Goal: Transaction & Acquisition: Purchase product/service

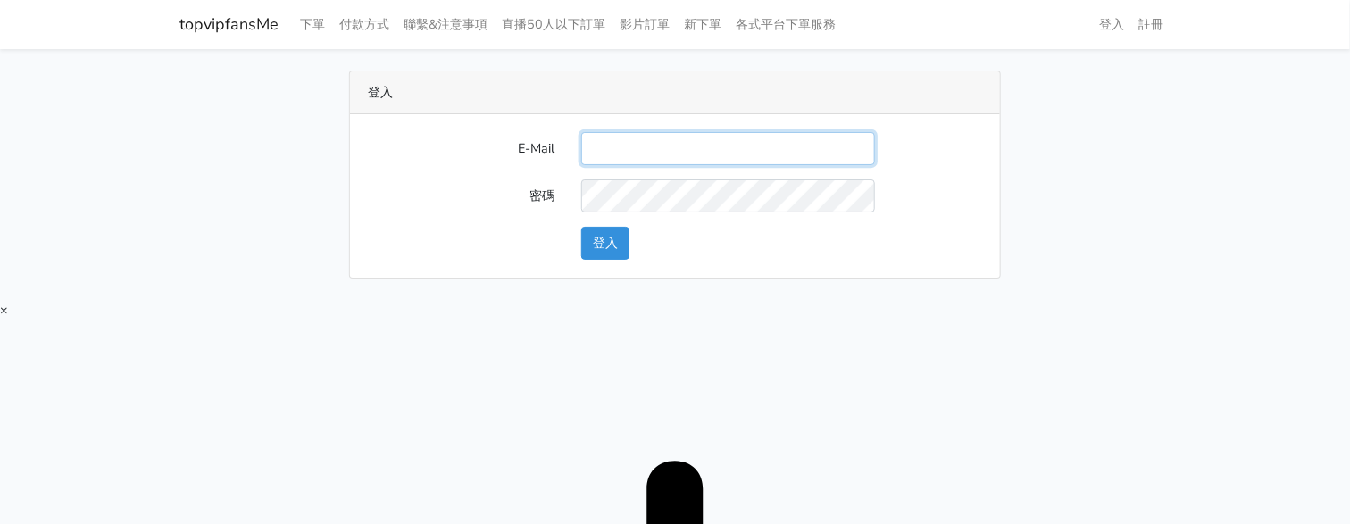
click at [695, 163] on input "E-Mail" at bounding box center [728, 148] width 294 height 33
type input "[EMAIL_ADDRESS][DOMAIN_NAME]"
click at [591, 251] on button "登入" at bounding box center [605, 243] width 48 height 33
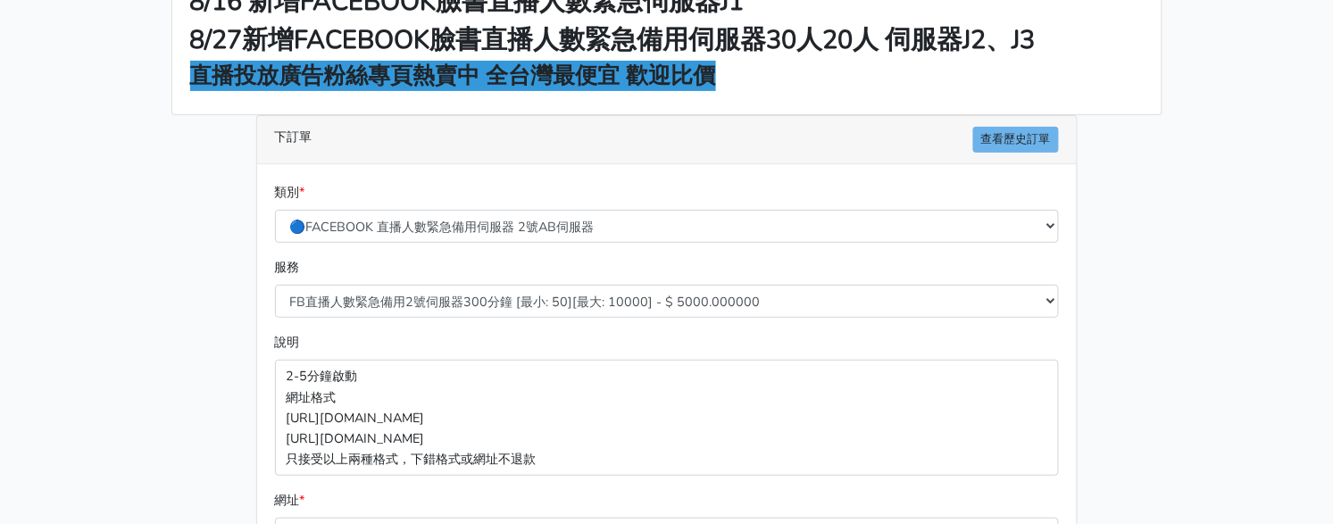
scroll to position [222, 0]
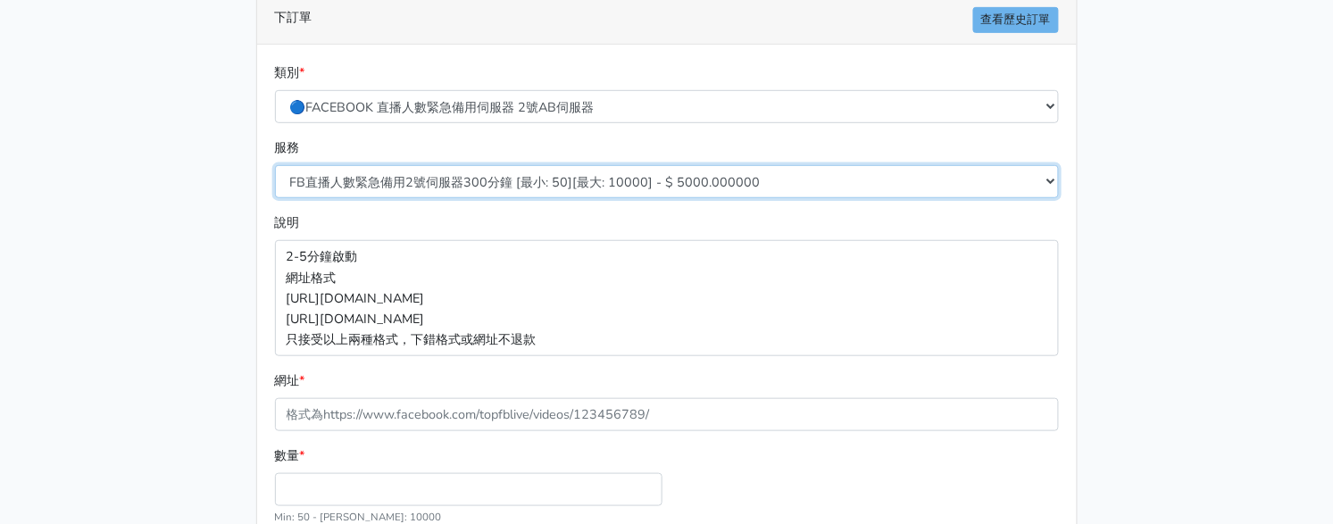
drag, startPoint x: 418, startPoint y: 185, endPoint x: 420, endPoint y: 195, distance: 10.2
click at [418, 185] on select "FB直播人數緊急備用2號伺服器300分鐘 [最小: 50][最大: 10000] - $ 5000.000000 FB直播人數緊急備用2號伺服器60分鐘 [最…" at bounding box center [667, 181] width 784 height 33
select select "578"
click at [275, 165] on select "FB直播人數緊急備用2號伺服器300分鐘 [最小: 50][最大: 10000] - $ 5000.000000 FB直播人數緊急備用2號伺服器60分鐘 [最…" at bounding box center [667, 181] width 784 height 33
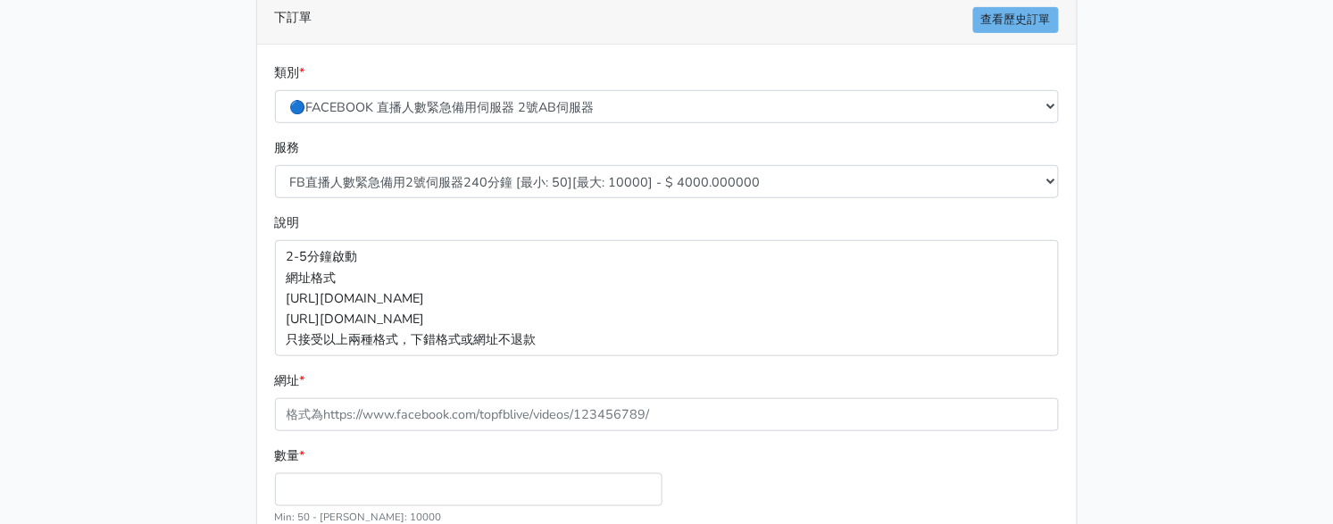
click at [129, 295] on main "8/16 新增FACEBOOK臉書直播人數緊急伺服器J1 8/27新增FACEBOOK臉書直播人數緊急備用伺服器30人20人 伺服器J2、J3 直播投放廣告粉…" at bounding box center [666, 257] width 1333 height 860
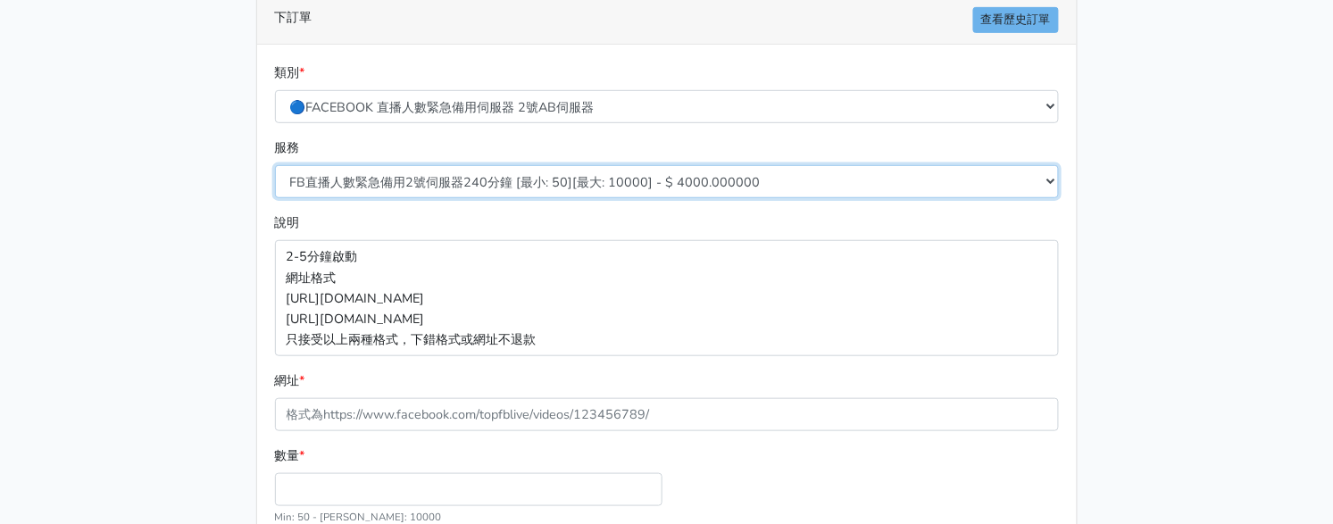
click at [542, 179] on select "FB直播人數緊急備用2號伺服器300分鐘 [最小: 50][最大: 10000] - $ 5000.000000 FB直播人數緊急備用2號伺服器60分鐘 [最…" at bounding box center [667, 181] width 784 height 33
click at [275, 165] on select "FB直播人數緊急備用2號伺服器300分鐘 [最小: 50][最大: 10000] - $ 5000.000000 FB直播人數緊急備用2號伺服器60分鐘 [最…" at bounding box center [667, 181] width 784 height 33
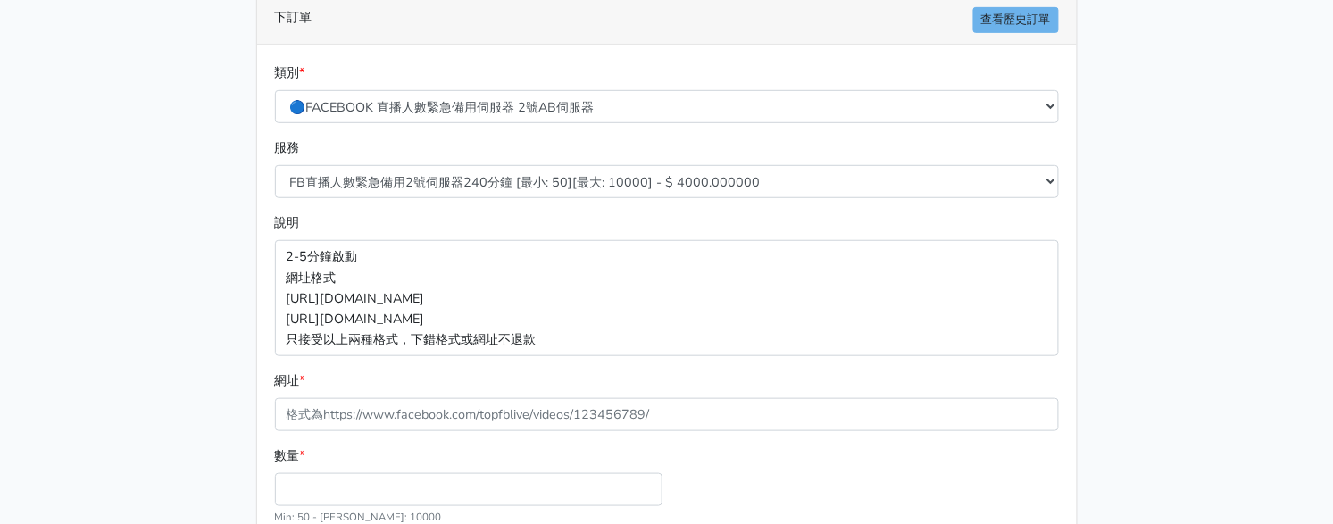
click at [305, 330] on p "2-5分鐘啟動 網址格式 [URL][DOMAIN_NAME] [URL][DOMAIN_NAME] 只接受以上兩種格式，下錯格式或網址不退款" at bounding box center [667, 297] width 784 height 115
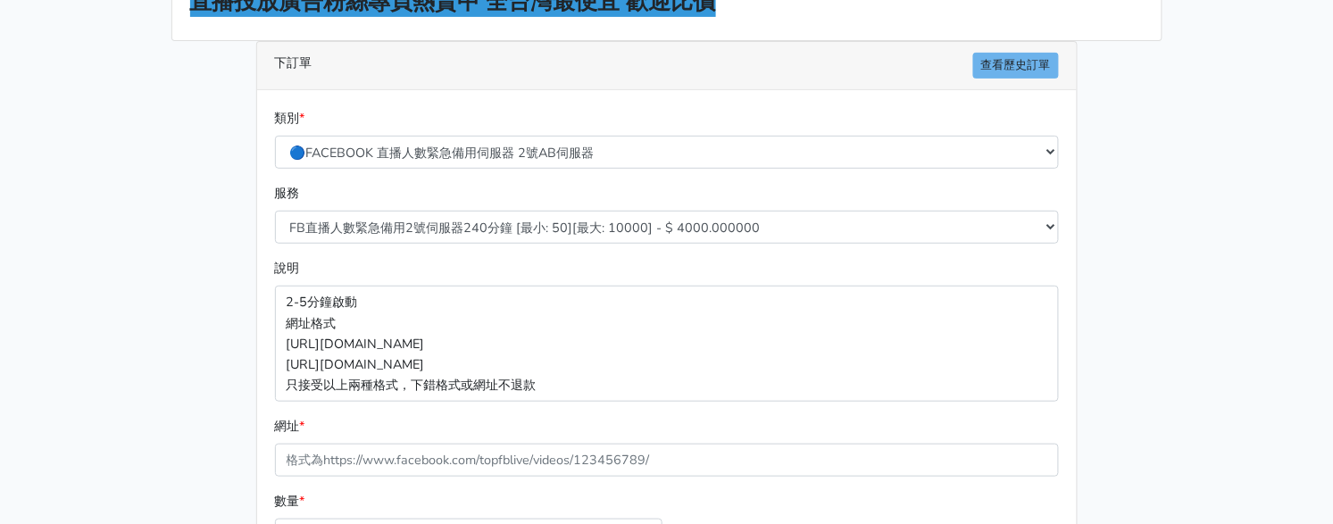
scroll to position [386, 0]
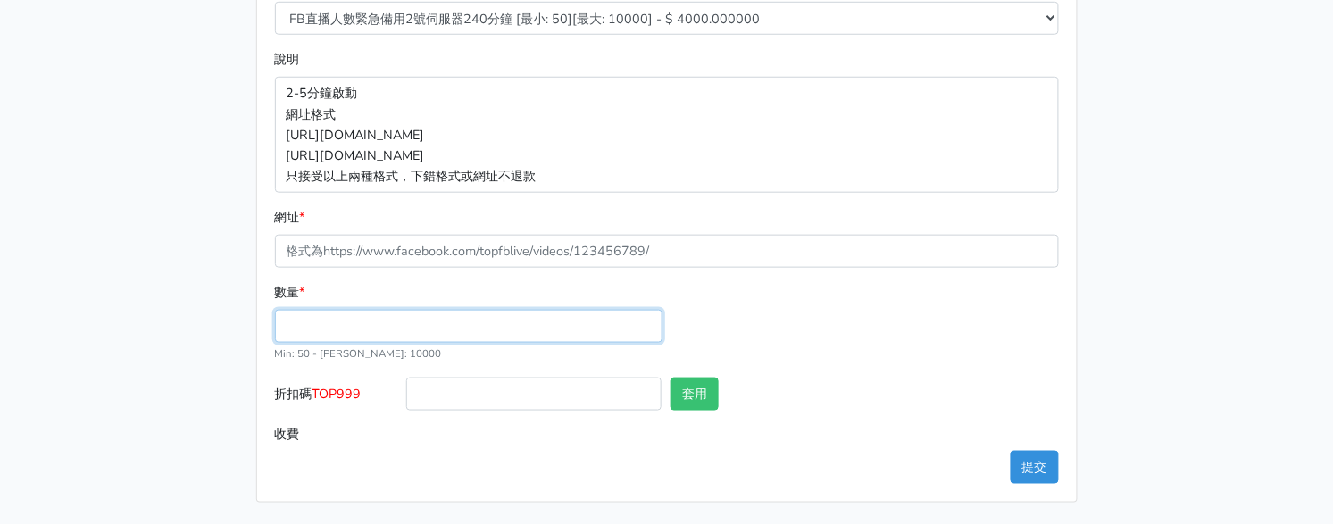
click at [442, 311] on input "數量 *" at bounding box center [468, 326] width 387 height 33
type input "100"
type input "400.000"
click at [1273, 42] on main "8/16 新增FACEBOOK臉書直播人數緊急伺服器J1 8/27新增FACEBOOK臉書直播人數緊急備用伺服器30人20人 伺服器J2、J3 直播投放廣告粉…" at bounding box center [666, 94] width 1333 height 860
click at [1059, 301] on div "數量 * 100 Min: 50 - [PERSON_NAME]: 10000" at bounding box center [666, 330] width 793 height 96
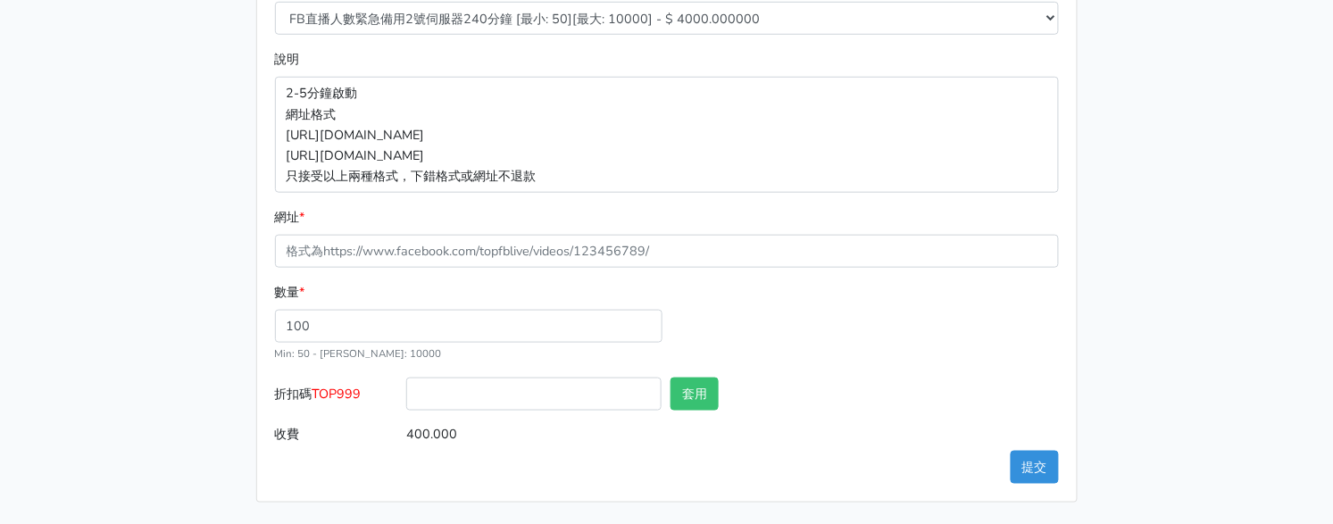
click at [1109, 384] on div "8/16 新增FACEBOOK臉書直播人數緊急伺服器J1 8/27新增FACEBOOK臉書直播人數緊急備用伺服器30人20人 伺服器J2、J3 直播投放廣告粉…" at bounding box center [667, 94] width 1018 height 818
click at [1114, 197] on div "8/16 新增FACEBOOK臉書直播人數緊急伺服器J1 8/27新增FACEBOOK臉書直播人數緊急備用伺服器30人20人 伺服器J2、J3 直播投放廣告粉…" at bounding box center [667, 94] width 1018 height 818
drag, startPoint x: 1167, startPoint y: 40, endPoint x: 1030, endPoint y: 0, distance: 142.3
click at [1168, 41] on div "8/16 新增FACEBOOK臉書直播人數緊急伺服器J1 8/27新增FACEBOOK臉書直播人數緊急備用伺服器30人20人 伺服器J2、J3 直播投放廣告粉…" at bounding box center [667, 94] width 1018 height 818
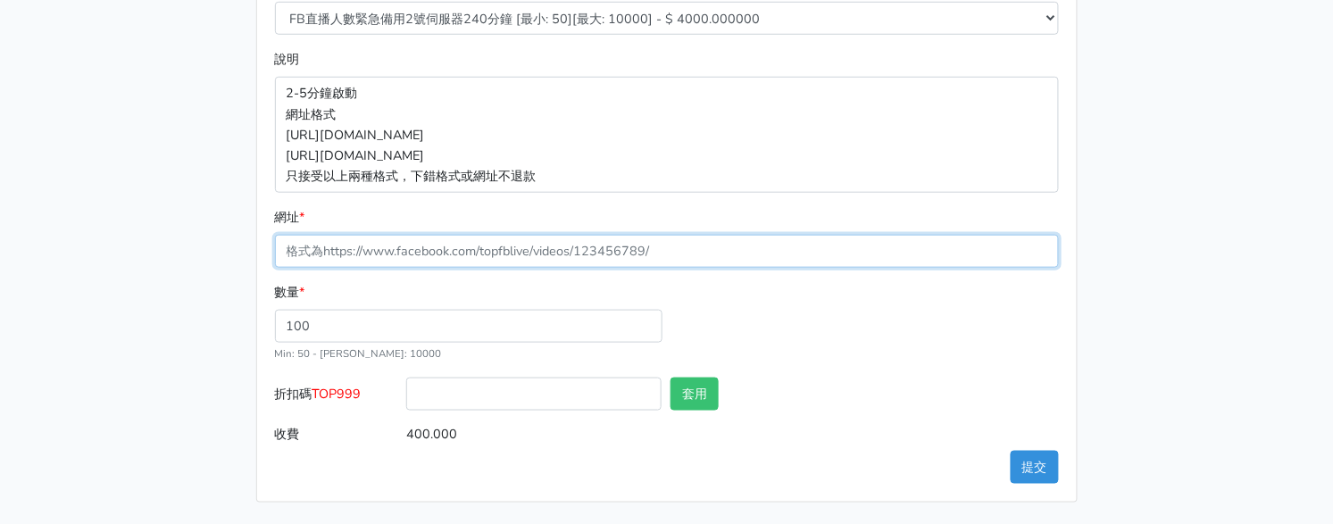
click at [428, 241] on input "網址 *" at bounding box center [667, 251] width 784 height 33
paste input "[URL][DOMAIN_NAME]"
type input "[URL][DOMAIN_NAME]"
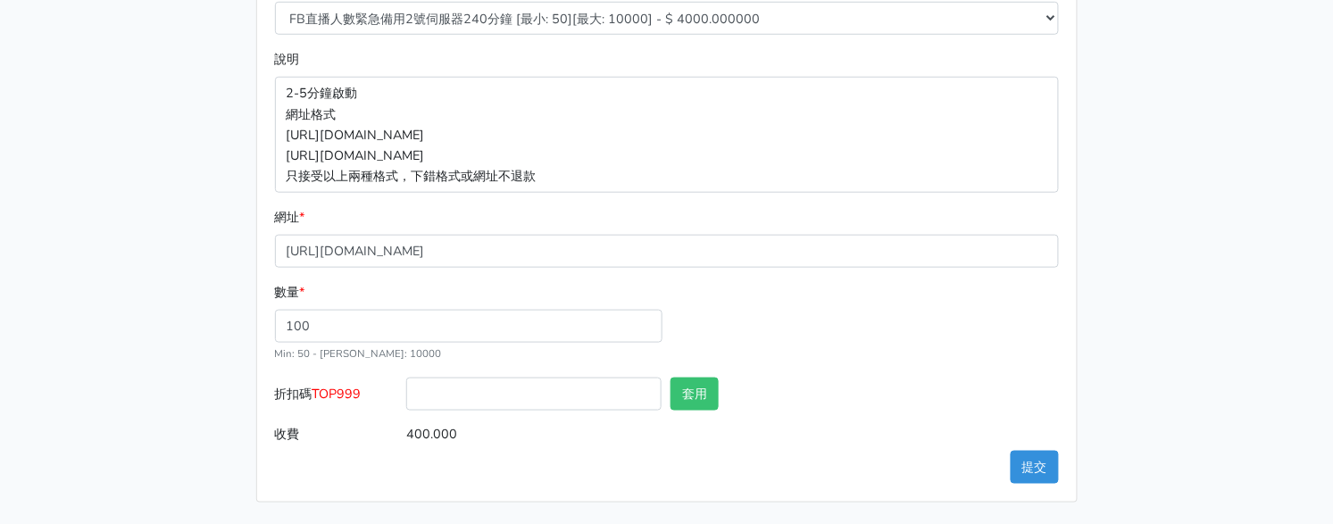
click at [176, 238] on div "8/16 新增FACEBOOK臉書直播人數緊急伺服器J1 8/27新增FACEBOOK臉書直播人數緊急備用伺服器30人20人 伺服器J2、J3 直播投放廣告粉…" at bounding box center [667, 94] width 1018 height 818
click at [353, 396] on span "TOP999" at bounding box center [336, 394] width 49 height 18
click at [406, 396] on input "折扣碼 TOP999" at bounding box center [533, 394] width 255 height 33
click at [353, 396] on span "TOP999" at bounding box center [336, 394] width 49 height 18
click at [406, 396] on input "折扣碼 TOP999" at bounding box center [533, 394] width 255 height 33
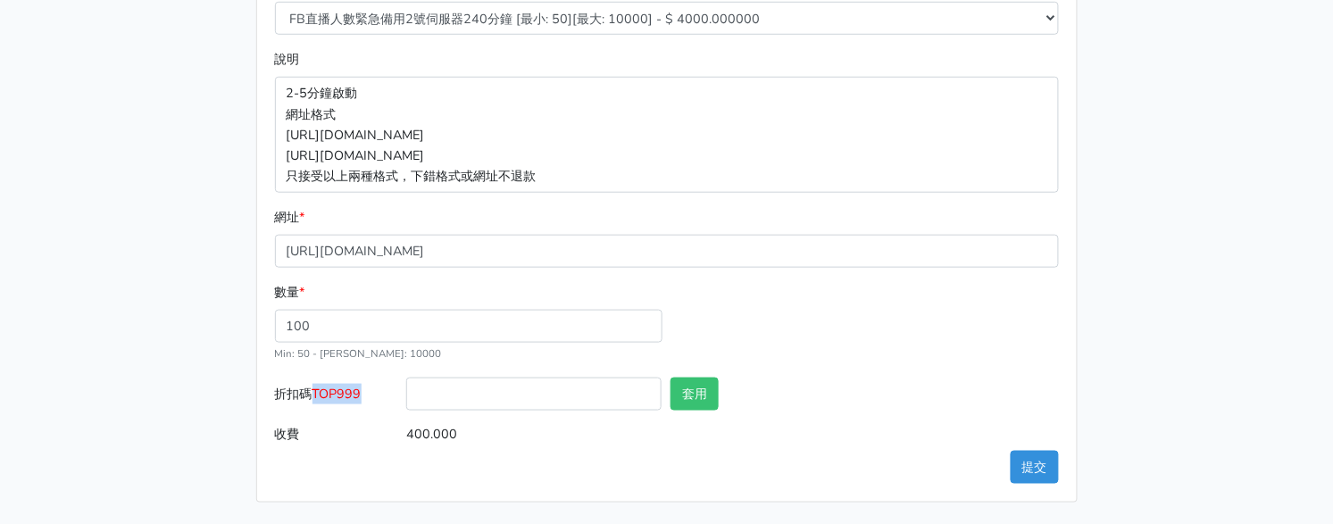
copy span "TOP999"
drag, startPoint x: 491, startPoint y: 396, endPoint x: 553, endPoint y: 403, distance: 62.0
click at [492, 396] on input "折扣碼 TOP999" at bounding box center [533, 394] width 255 height 33
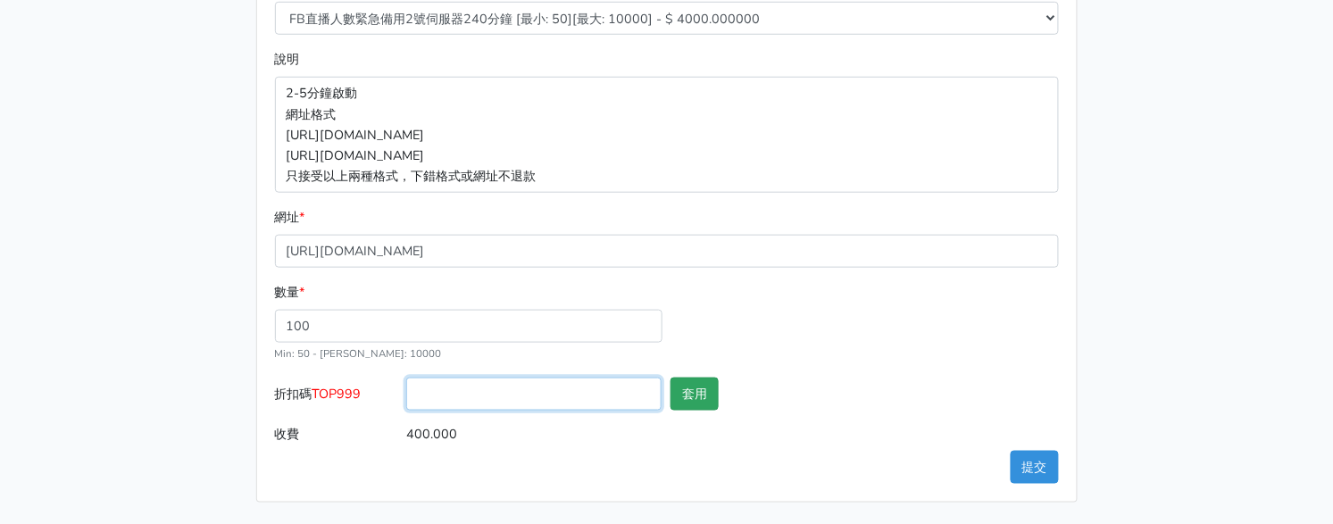
paste input "TOP999"
type input "TOP999"
click at [709, 384] on button "套用" at bounding box center [694, 394] width 48 height 33
type input "套用失敗"
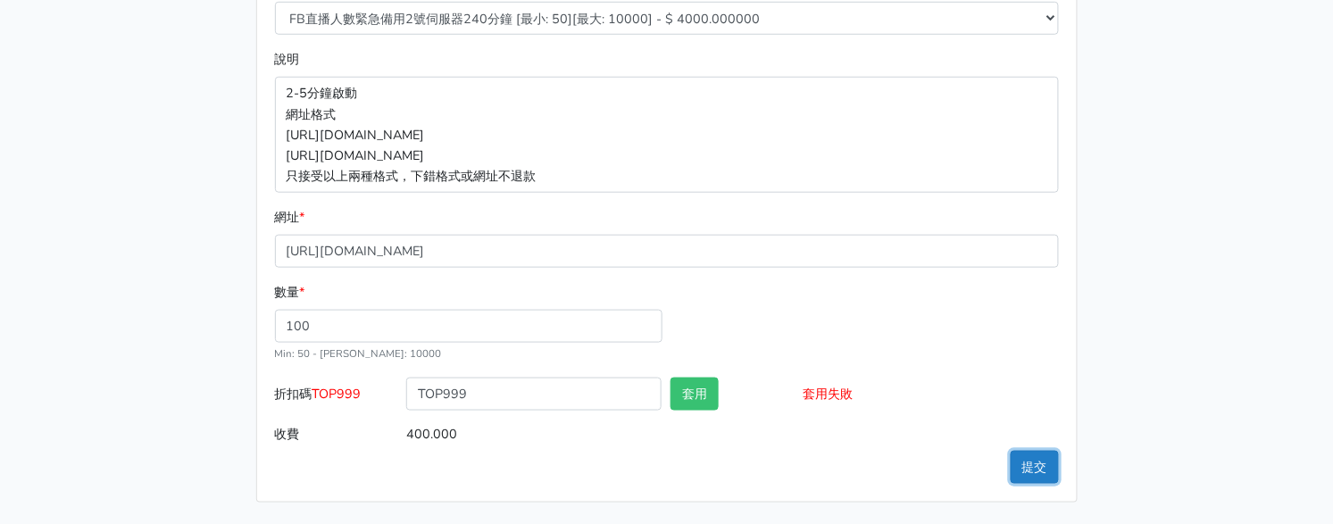
click at [1040, 466] on button "提交" at bounding box center [1034, 467] width 48 height 33
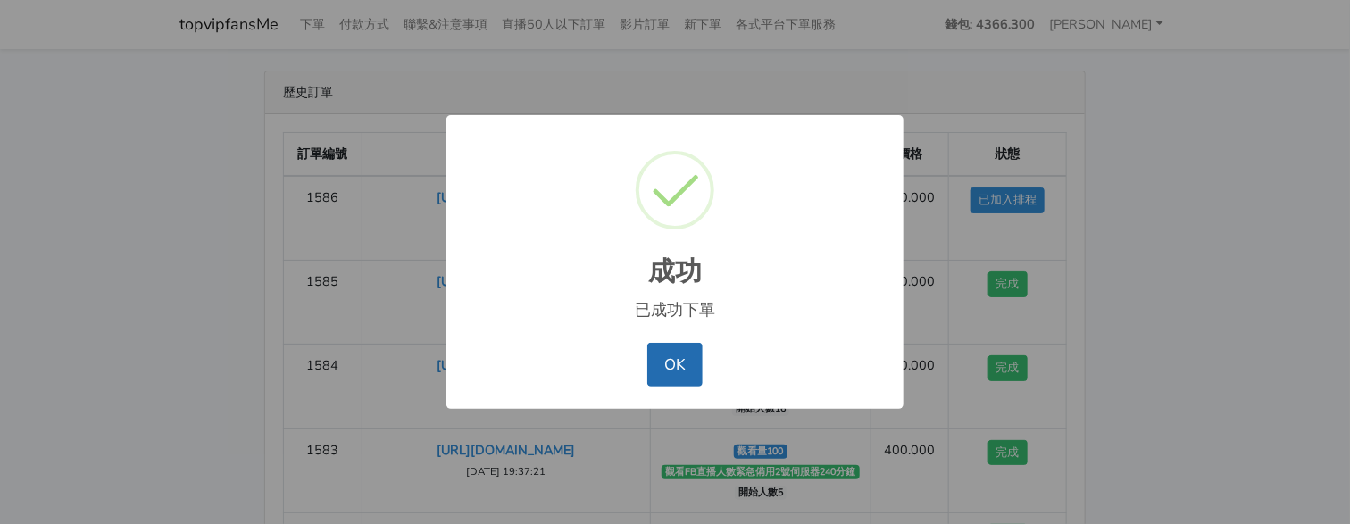
click at [685, 376] on button "OK" at bounding box center [674, 364] width 54 height 43
